Goal: Task Accomplishment & Management: Complete application form

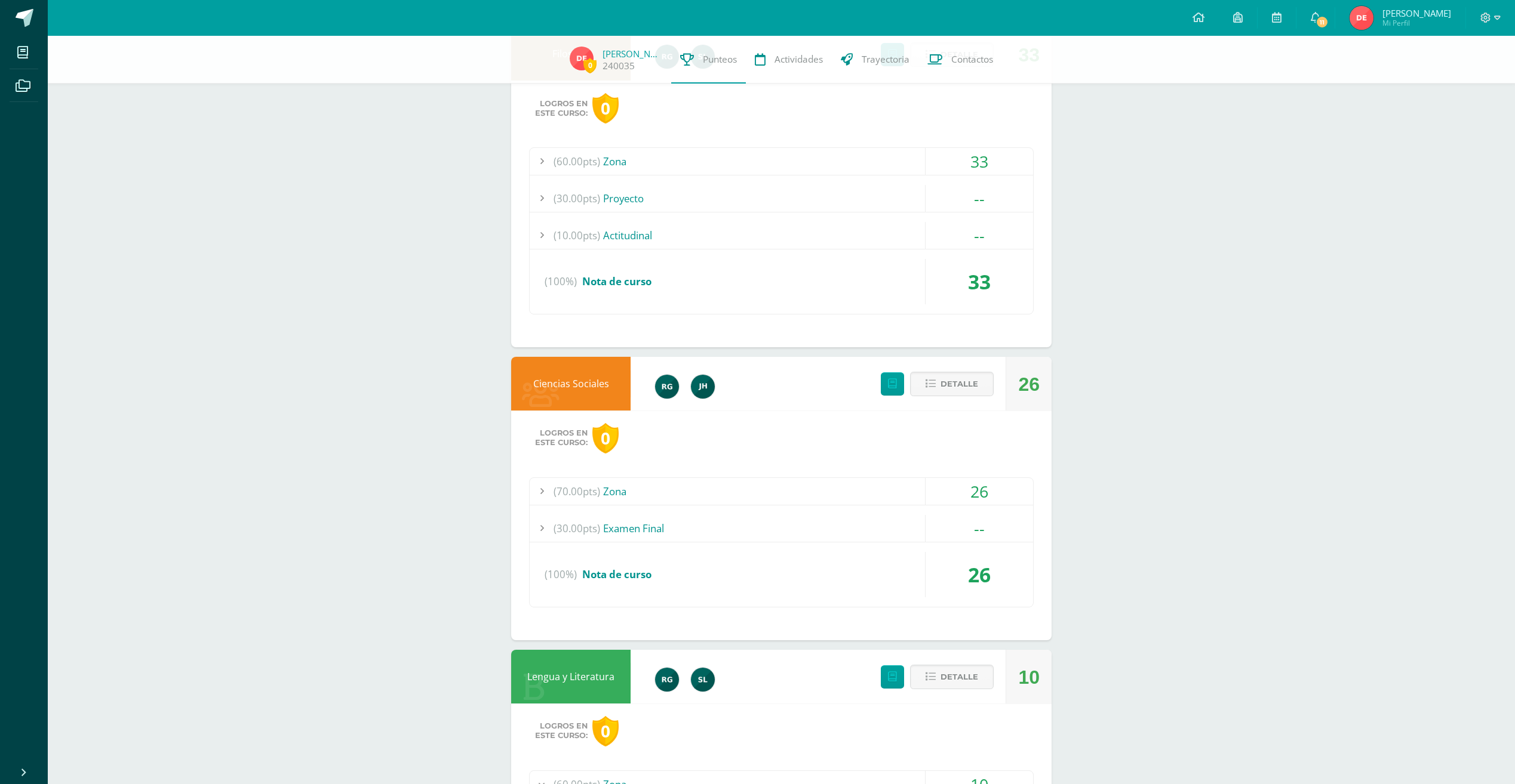
scroll to position [2753, 0]
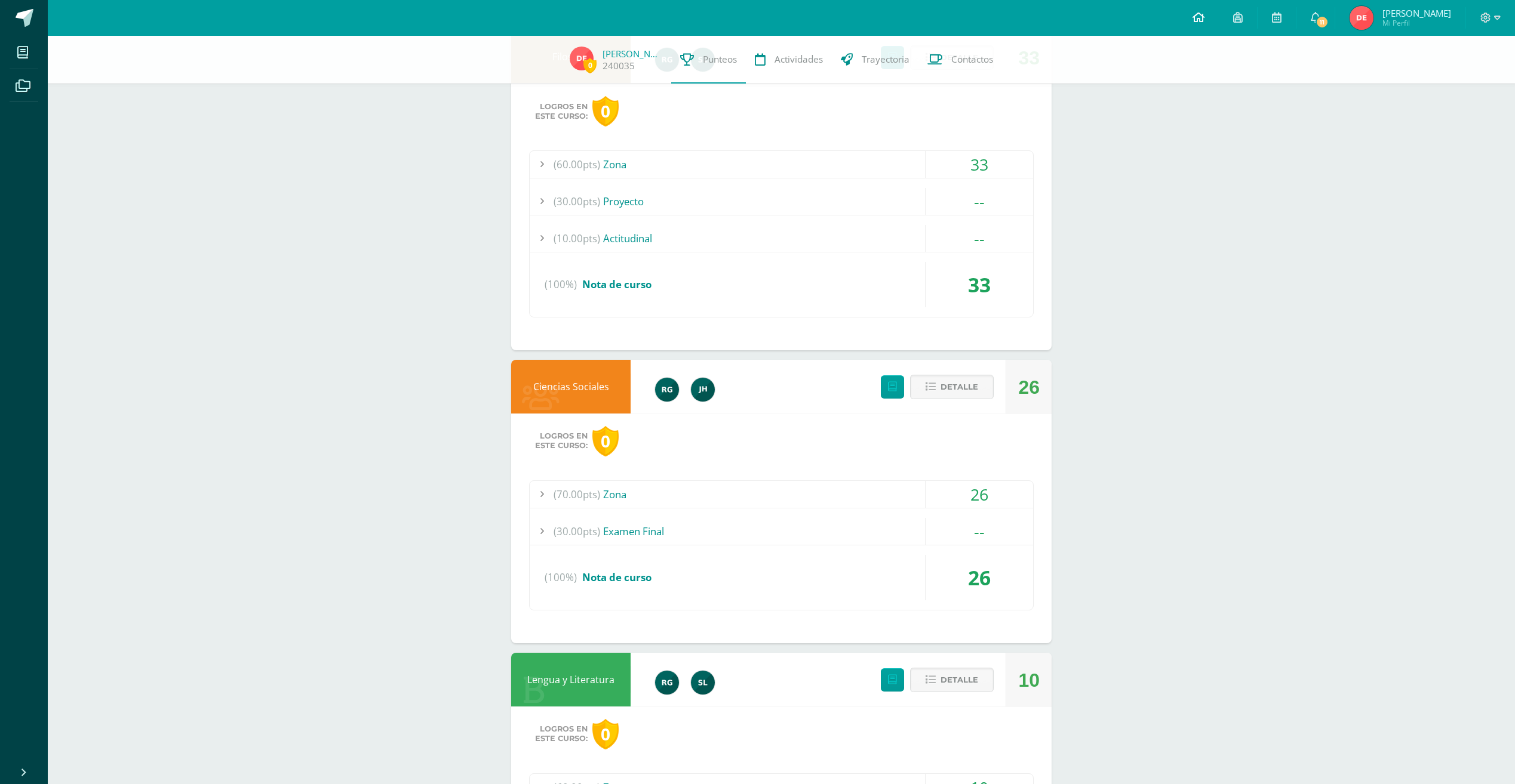
click at [1132, 19] on icon at bounding box center [1198, 17] width 12 height 11
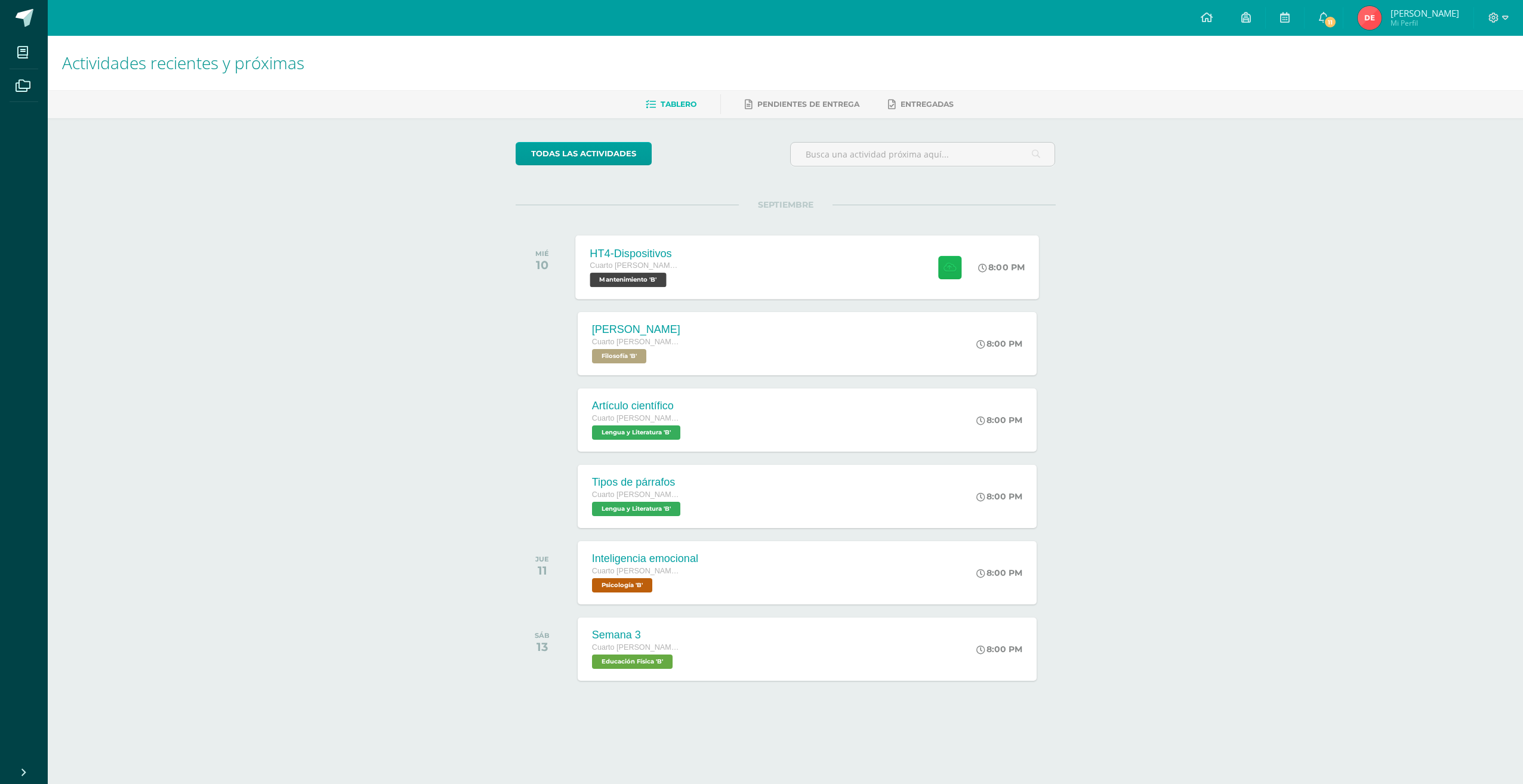
click at [941, 262] on button at bounding box center [950, 268] width 24 height 24
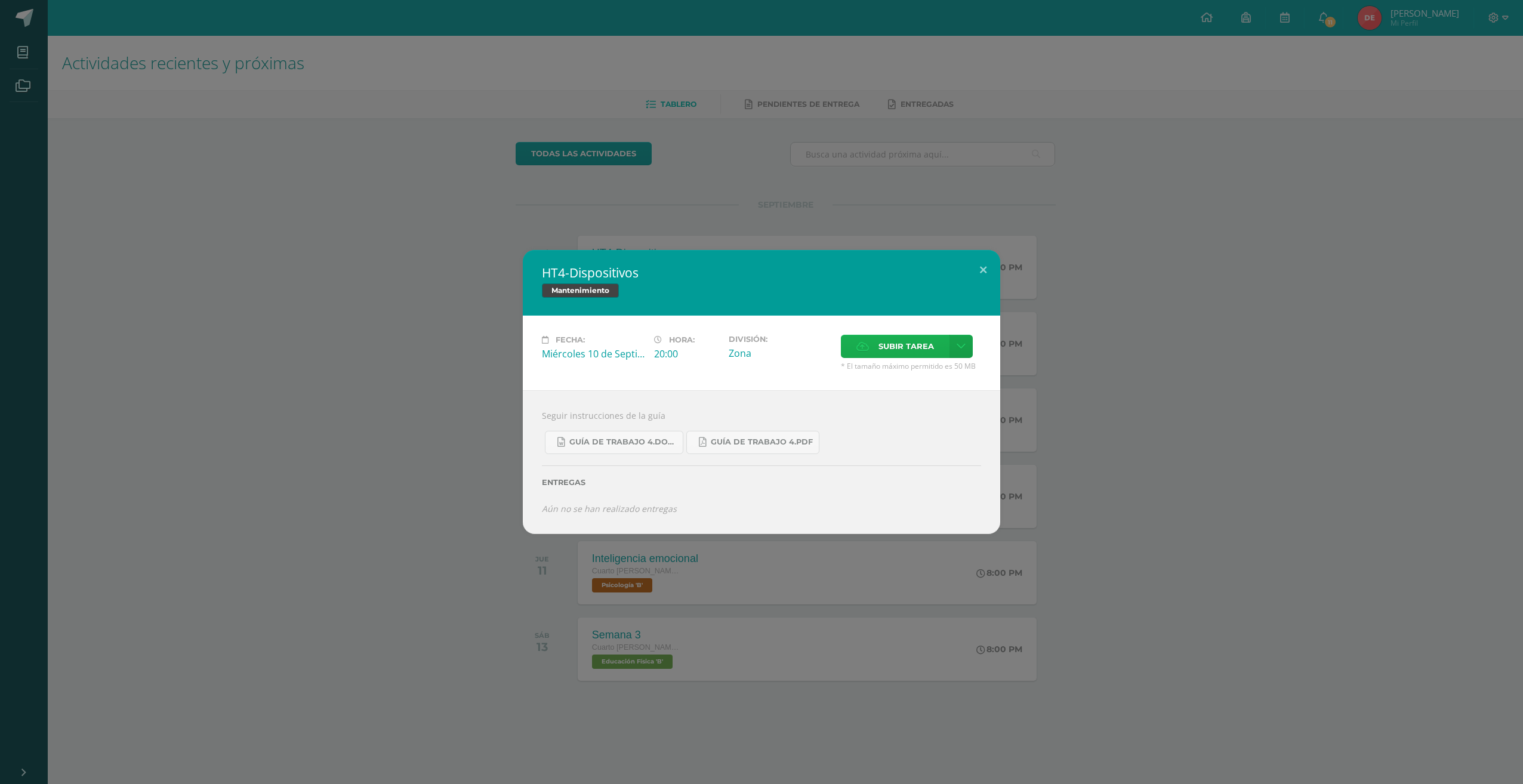
click at [875, 352] on label "Subir tarea" at bounding box center [895, 347] width 109 height 24
click at [0, 0] on input "Subir tarea" at bounding box center [0, 0] width 0 height 0
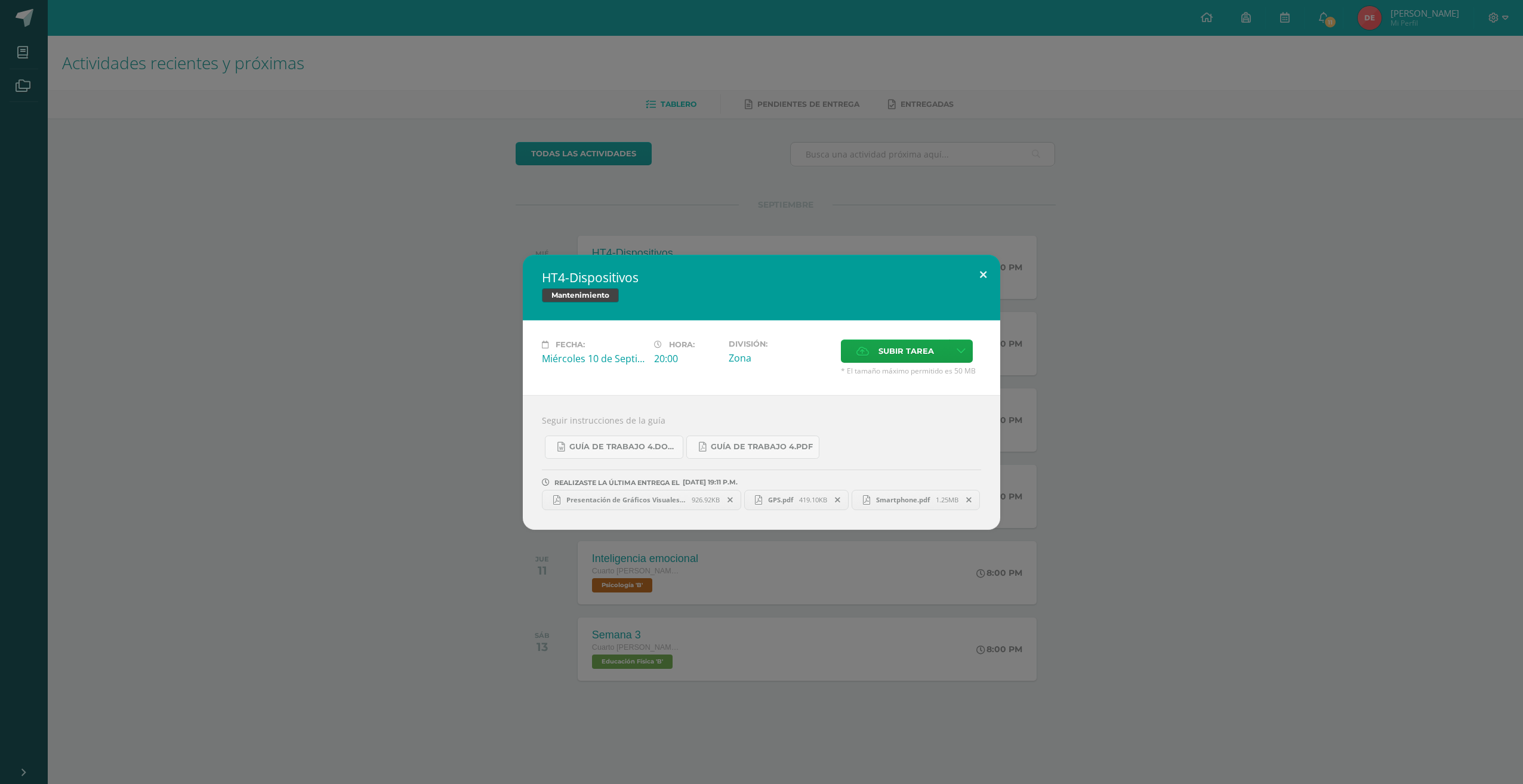
click at [973, 282] on div "HT4-Dispositivos Mantenimiento Fecha: [DATE] Hora: 20:00 División: Subir tarea" at bounding box center [761, 392] width 477 height 275
click at [985, 259] on button at bounding box center [983, 274] width 34 height 40
